Goal: Task Accomplishment & Management: Manage account settings

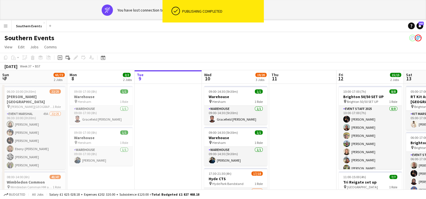
scroll to position [0, 206]
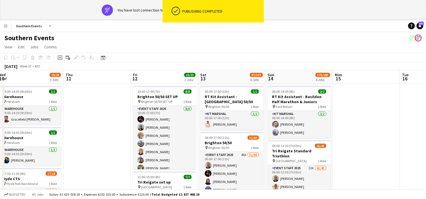
click at [7, 28] on app-icon "Menu" at bounding box center [5, 26] width 5 height 5
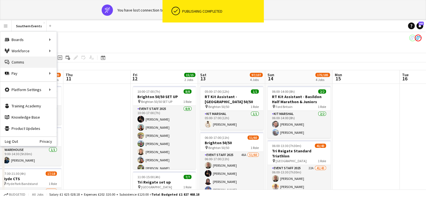
click at [18, 61] on link "Comms Comms" at bounding box center [28, 62] width 56 height 11
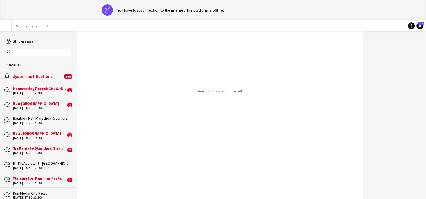
click at [21, 55] on input "text" at bounding box center [40, 52] width 57 height 5
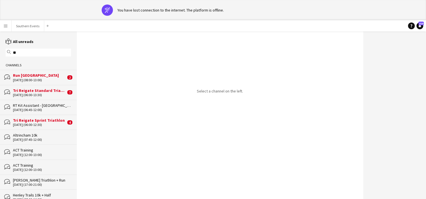
type input "**"
click at [55, 122] on div "Tri Reigate Sprint Triathlon" at bounding box center [39, 120] width 53 height 5
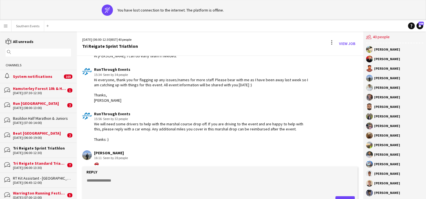
scroll to position [756, 0]
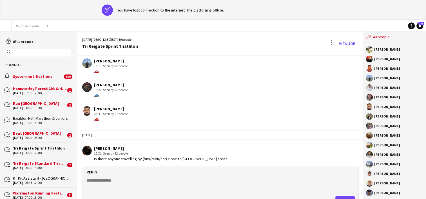
click at [98, 182] on textarea at bounding box center [220, 185] width 269 height 15
paste textarea "**********"
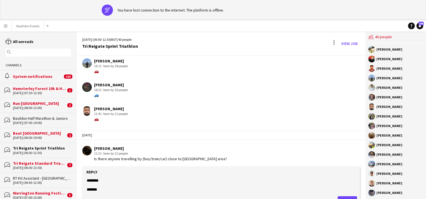
scroll to position [17, 0]
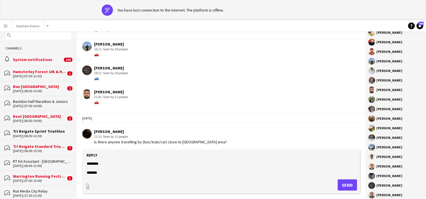
type textarea "**********"
click at [342, 187] on button "Send" at bounding box center [346, 185] width 19 height 11
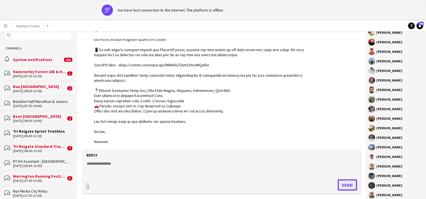
scroll to position [1015, 0]
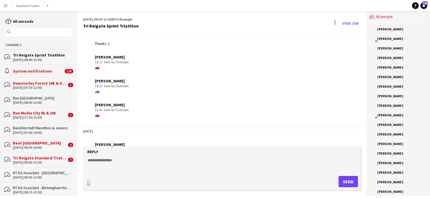
scroll to position [740, 0]
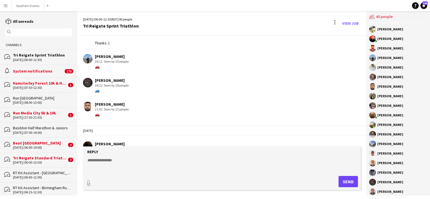
click at [98, 65] on div "🚗" at bounding box center [112, 66] width 34 height 5
drag, startPoint x: 95, startPoint y: 65, endPoint x: 100, endPoint y: 65, distance: 4.2
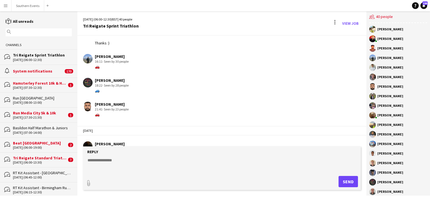
click at [100, 65] on div "🚗" at bounding box center [112, 66] width 34 height 5
copy div "🚗"
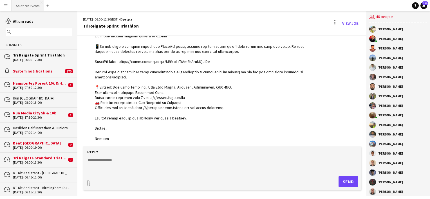
click at [25, 10] on button "Southern Events Close" at bounding box center [28, 5] width 33 height 11
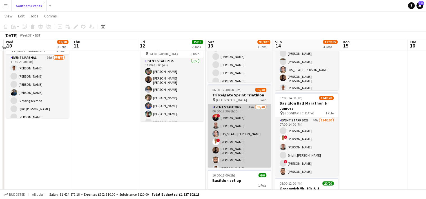
scroll to position [110, 0]
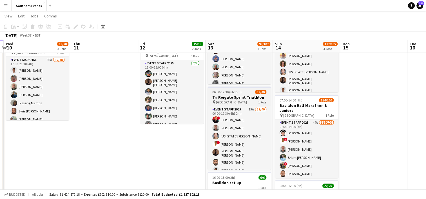
click at [240, 96] on h3 "Tri Reigate Sprint Triathlon" at bounding box center [239, 97] width 63 height 5
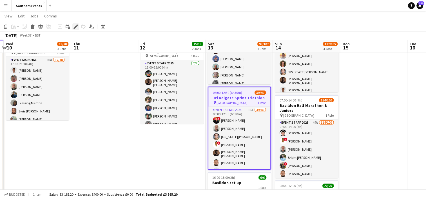
click at [76, 27] on icon at bounding box center [75, 26] width 3 height 3
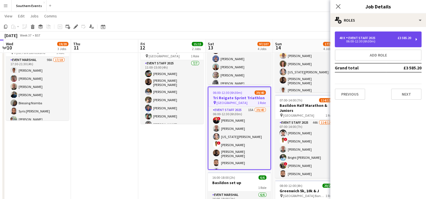
click at [360, 37] on div "Event Staff 2025" at bounding box center [362, 38] width 32 height 4
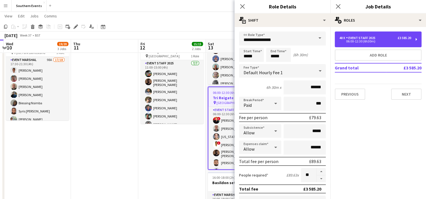
scroll to position [24, 0]
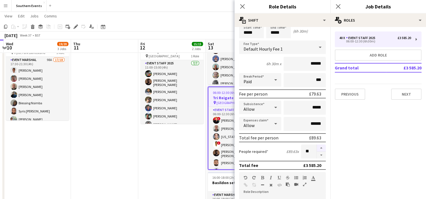
click at [317, 147] on button "button" at bounding box center [321, 148] width 9 height 7
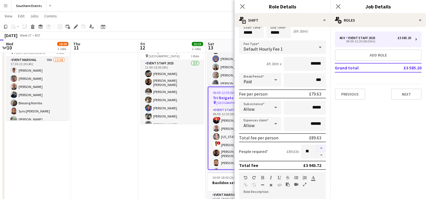
type input "**"
click at [173, 152] on app-date-cell "10:00-17:00 (7h) 8/8 [GEOGRAPHIC_DATA] 50/50 SET UP pin Brighton 50/50 SET UP 1…" at bounding box center [171, 114] width 67 height 323
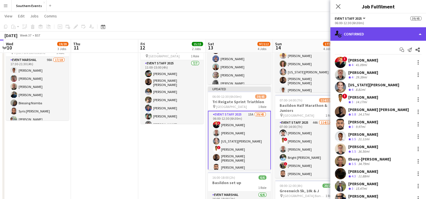
click at [360, 35] on div "single-neutral-actions-check-2 Confirmed" at bounding box center [378, 34] width 96 height 14
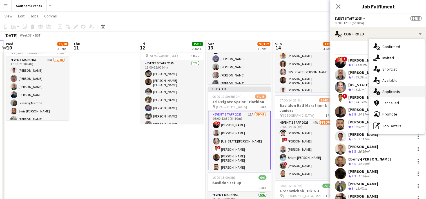
click at [386, 92] on span "Applicants" at bounding box center [391, 91] width 18 height 5
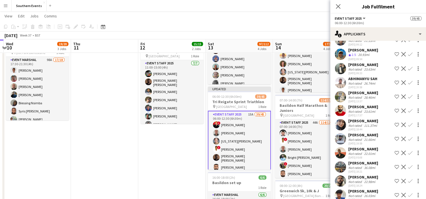
scroll to position [70, 0]
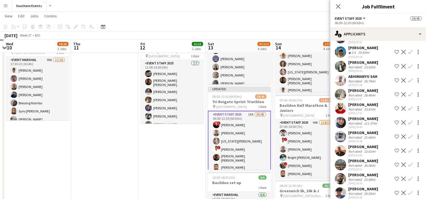
click at [408, 149] on app-icon "Confirm" at bounding box center [410, 151] width 5 height 5
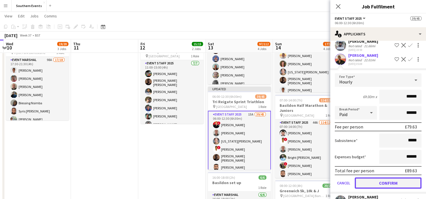
click at [372, 178] on button "Confirm" at bounding box center [388, 183] width 67 height 11
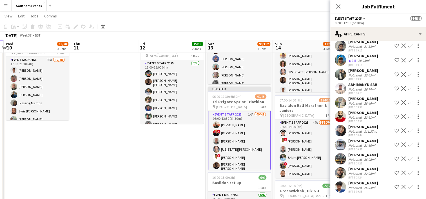
scroll to position [56, 0]
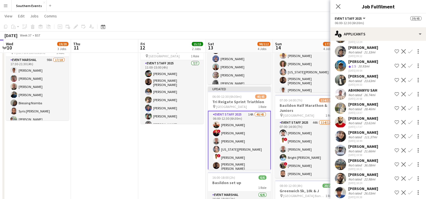
click at [408, 148] on app-icon "Confirm" at bounding box center [410, 150] width 5 height 5
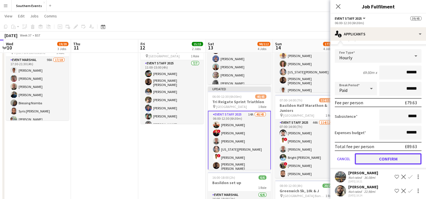
click at [379, 153] on button "Confirm" at bounding box center [388, 158] width 67 height 11
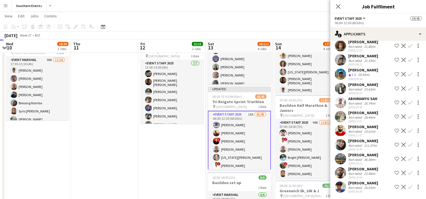
scroll to position [30, 0]
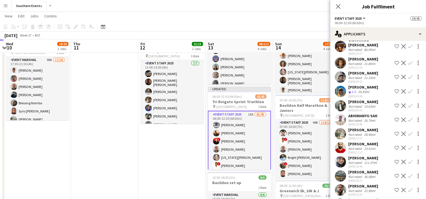
click at [408, 89] on app-icon "Confirm" at bounding box center [410, 91] width 5 height 5
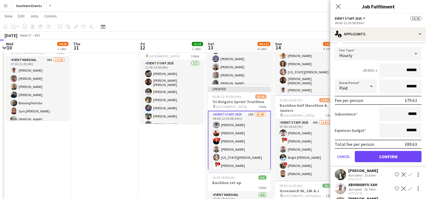
scroll to position [90, 0]
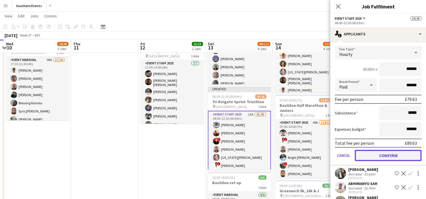
click at [371, 150] on button "Confirm" at bounding box center [388, 155] width 67 height 11
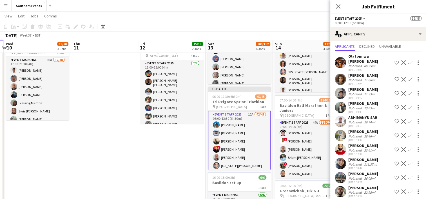
scroll to position [28, 0]
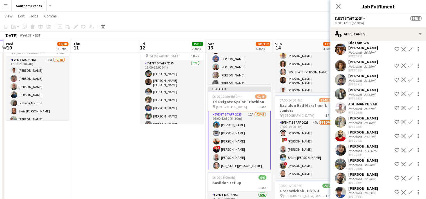
click at [408, 176] on app-icon "Confirm" at bounding box center [410, 178] width 5 height 5
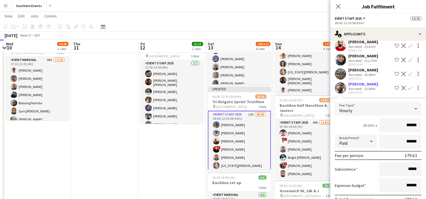
scroll to position [155, 0]
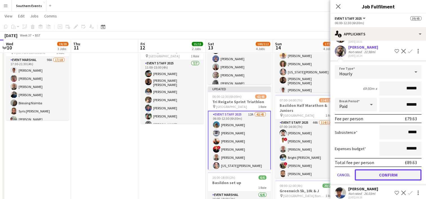
click at [391, 169] on button "Confirm" at bounding box center [388, 174] width 67 height 11
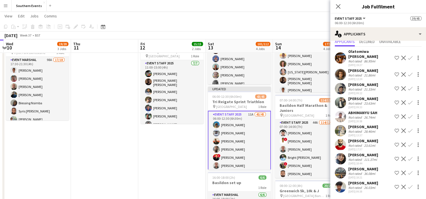
scroll to position [14, 0]
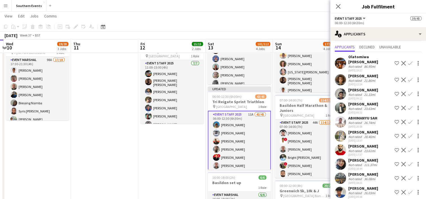
click at [408, 148] on app-icon "Confirm" at bounding box center [410, 150] width 5 height 5
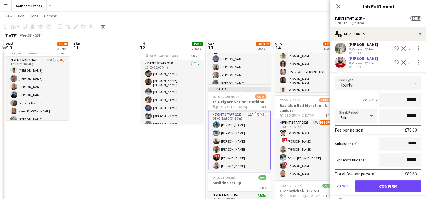
scroll to position [103, 0]
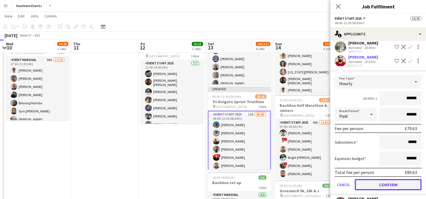
click at [379, 179] on button "Confirm" at bounding box center [388, 184] width 67 height 11
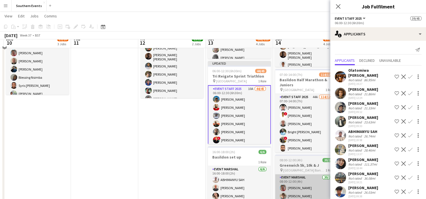
scroll to position [130, 0]
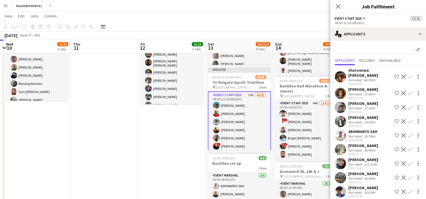
click at [341, 145] on app-user-avatar at bounding box center [340, 149] width 11 height 11
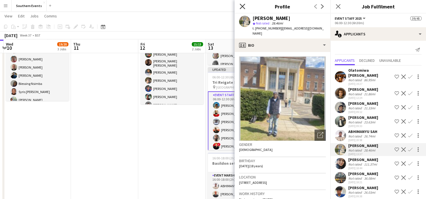
click at [242, 7] on icon at bounding box center [242, 6] width 5 height 5
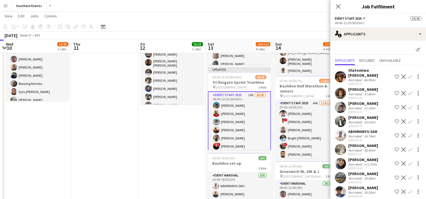
click at [176, 140] on app-date-cell "10:00-17:00 (7h) 8/8 [GEOGRAPHIC_DATA] 50/50 SET UP pin Brighton 50/50 SET UP 1…" at bounding box center [171, 94] width 67 height 323
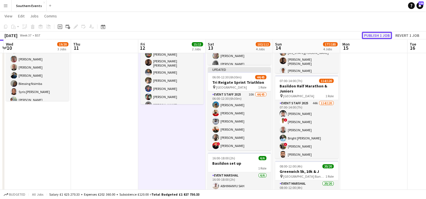
click at [366, 37] on button "Publish 1 job" at bounding box center [377, 35] width 30 height 7
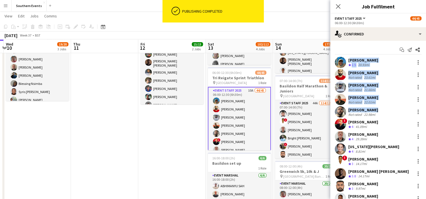
drag, startPoint x: 348, startPoint y: 59, endPoint x: 377, endPoint y: 109, distance: 58.2
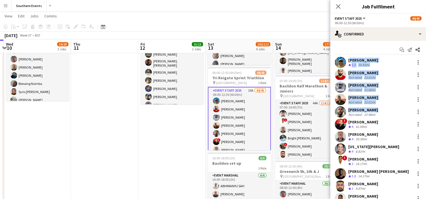
copy div "[PERSON_NAME] Crew rating 2.5 20.93mi [PERSON_NAME] Not rated 23.61mi [PERSON_N…"
click at [179, 134] on app-date-cell "10:00-17:00 (7h) 8/8 [GEOGRAPHIC_DATA] 50/50 SET UP pin Brighton 50/50 SET UP 1…" at bounding box center [171, 94] width 67 height 323
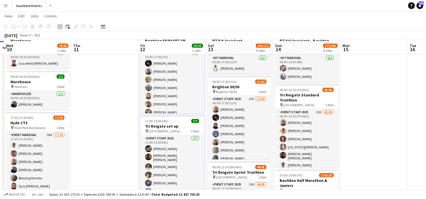
scroll to position [32, 0]
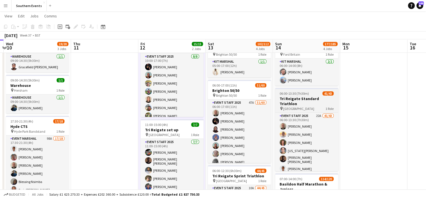
click at [307, 101] on h3 "Tri Reigate Standard Triathlon" at bounding box center [306, 101] width 63 height 10
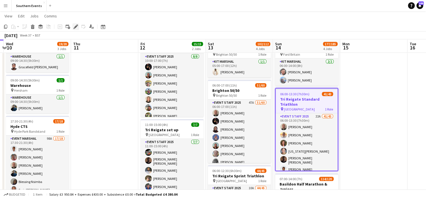
click at [73, 26] on div "Edit" at bounding box center [75, 26] width 7 height 7
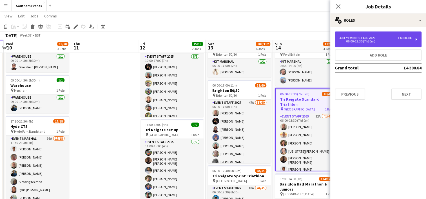
click at [359, 40] on div "06:00-13:30 (7h30m)" at bounding box center [375, 41] width 72 height 3
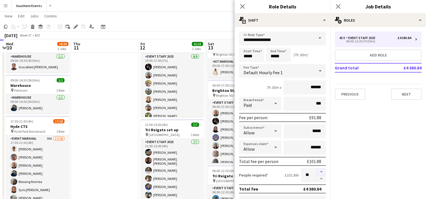
click at [317, 172] on button "button" at bounding box center [321, 171] width 9 height 7
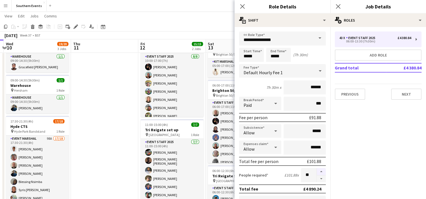
click at [317, 172] on button "button" at bounding box center [321, 171] width 9 height 7
type input "**"
click at [129, 144] on app-date-cell at bounding box center [104, 193] width 67 height 323
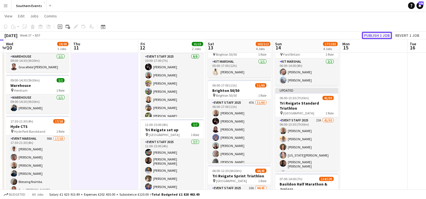
click at [375, 38] on button "Publish 1 job" at bounding box center [377, 35] width 30 height 7
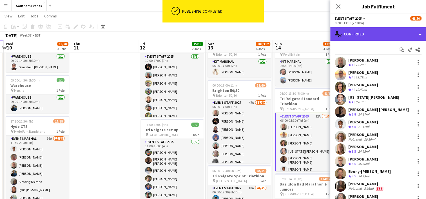
click at [355, 32] on div "single-neutral-actions-check-2 Confirmed" at bounding box center [378, 34] width 96 height 14
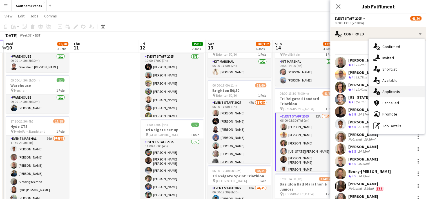
click at [392, 90] on span "Applicants" at bounding box center [391, 91] width 18 height 5
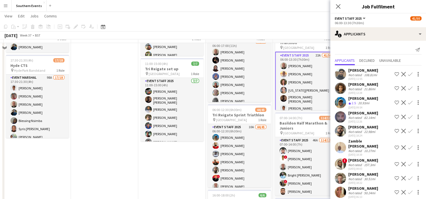
scroll to position [80, 0]
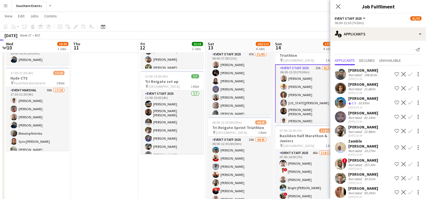
click at [185, 174] on app-date-cell "10:00-17:00 (7h) 8/8 [GEOGRAPHIC_DATA] 50/50 SET UP pin Brighton 50/50 SET UP 1…" at bounding box center [171, 144] width 67 height 323
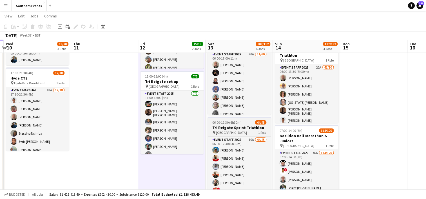
click at [246, 124] on div "06:00-12:30 (6h30m) 44/45" at bounding box center [239, 122] width 63 height 4
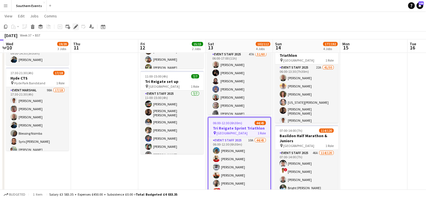
click at [75, 27] on icon at bounding box center [75, 26] width 3 height 3
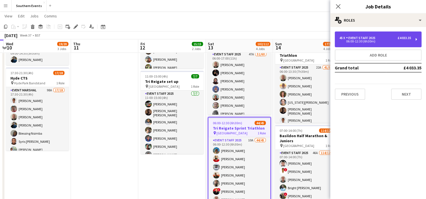
click at [368, 39] on div "Event Staff 2025" at bounding box center [362, 38] width 32 height 4
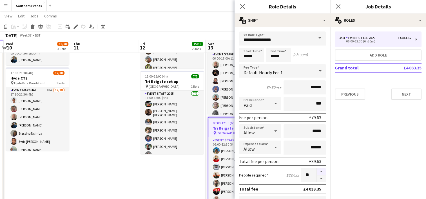
click at [317, 172] on button "button" at bounding box center [321, 171] width 9 height 7
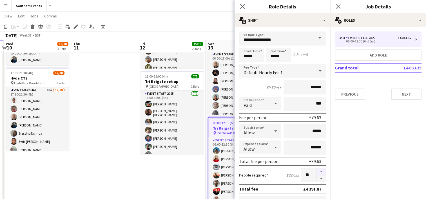
type input "**"
click at [182, 173] on app-date-cell "10:00-17:00 (7h) 8/8 [GEOGRAPHIC_DATA] 50/50 SET UP pin Brighton 50/50 SET UP 1…" at bounding box center [171, 144] width 67 height 323
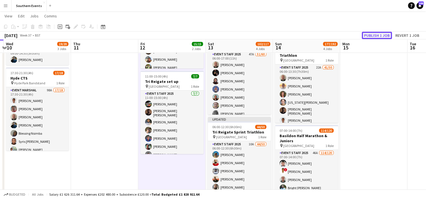
click at [367, 35] on button "Publish 1 job" at bounding box center [377, 35] width 30 height 7
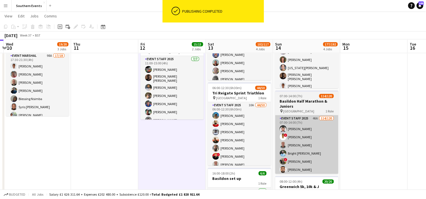
scroll to position [115, 0]
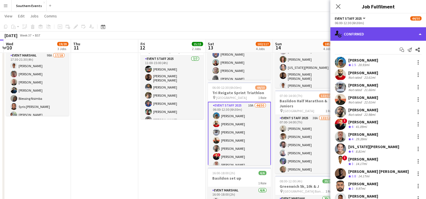
click at [364, 31] on div "single-neutral-actions-check-2 Confirmed" at bounding box center [378, 34] width 96 height 14
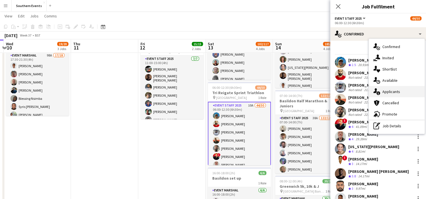
click at [390, 96] on div "single-neutral-actions-information Applicants" at bounding box center [397, 91] width 56 height 11
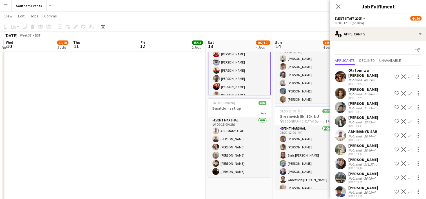
scroll to position [185, 0]
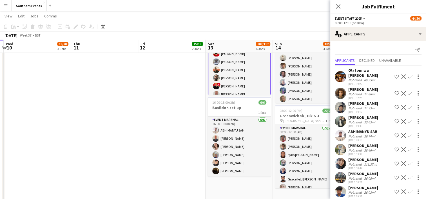
click at [174, 118] on app-date-cell "10:00-17:00 (7h) 8/8 [GEOGRAPHIC_DATA] 50/50 SET UP pin Brighton 50/50 SET UP 1…" at bounding box center [171, 39] width 67 height 323
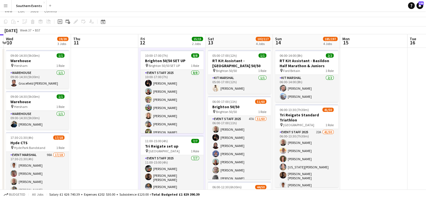
scroll to position [0, 0]
